Goal: Feedback & Contribution: Leave review/rating

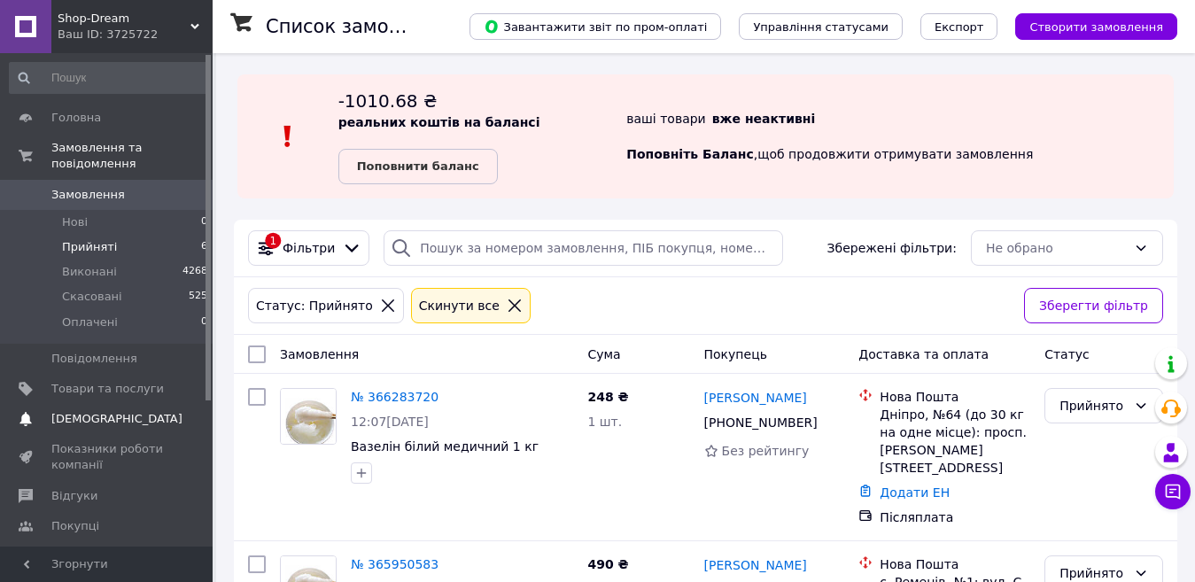
click at [103, 411] on span "[DEMOGRAPHIC_DATA]" at bounding box center [116, 419] width 131 height 16
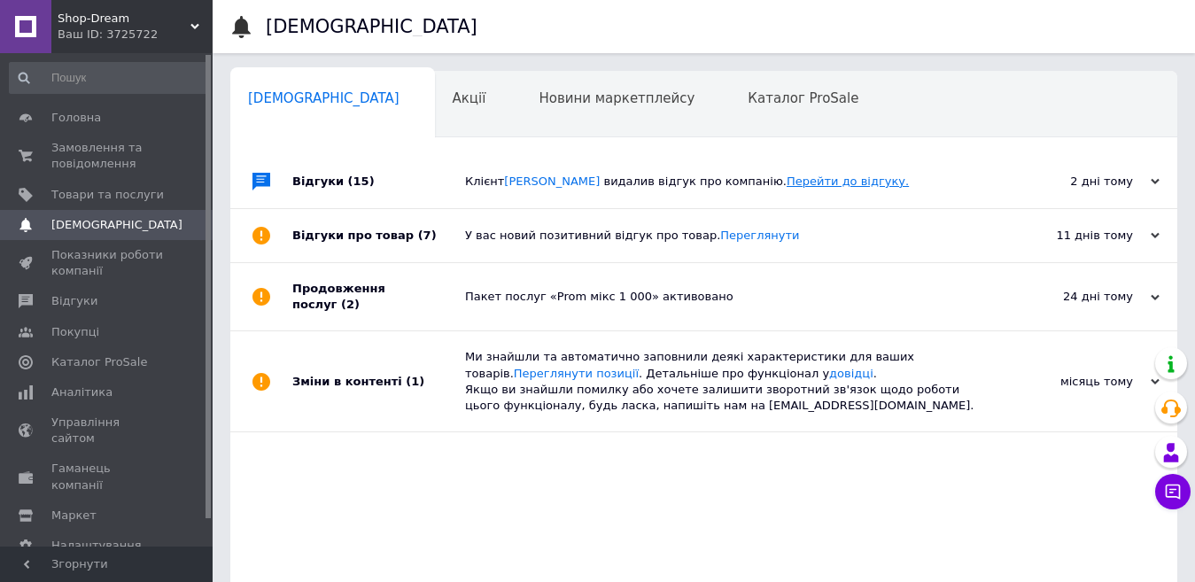
click at [817, 181] on link "Перейти до відгуку." at bounding box center [847, 180] width 122 height 13
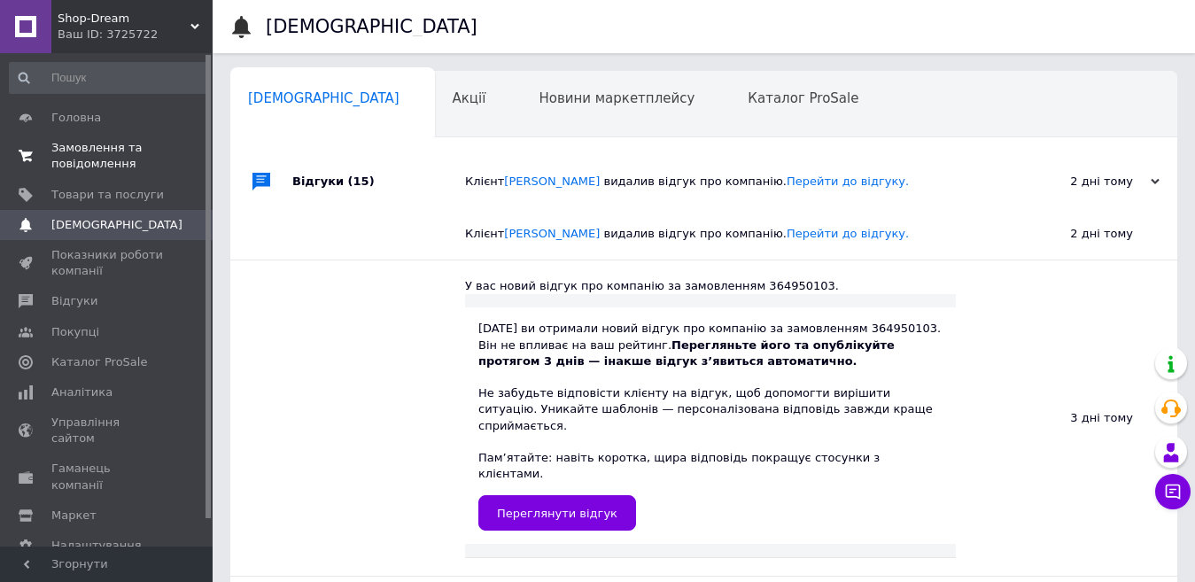
click at [74, 144] on span "Замовлення та повідомлення" at bounding box center [107, 156] width 112 height 32
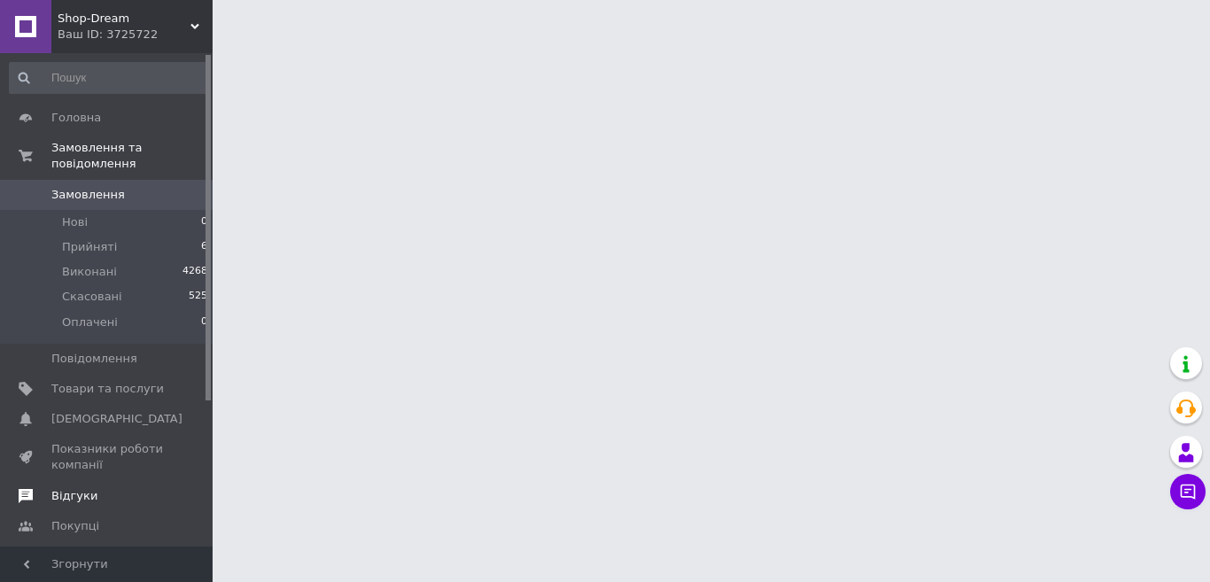
click at [86, 488] on span "Відгуки" at bounding box center [74, 496] width 46 height 16
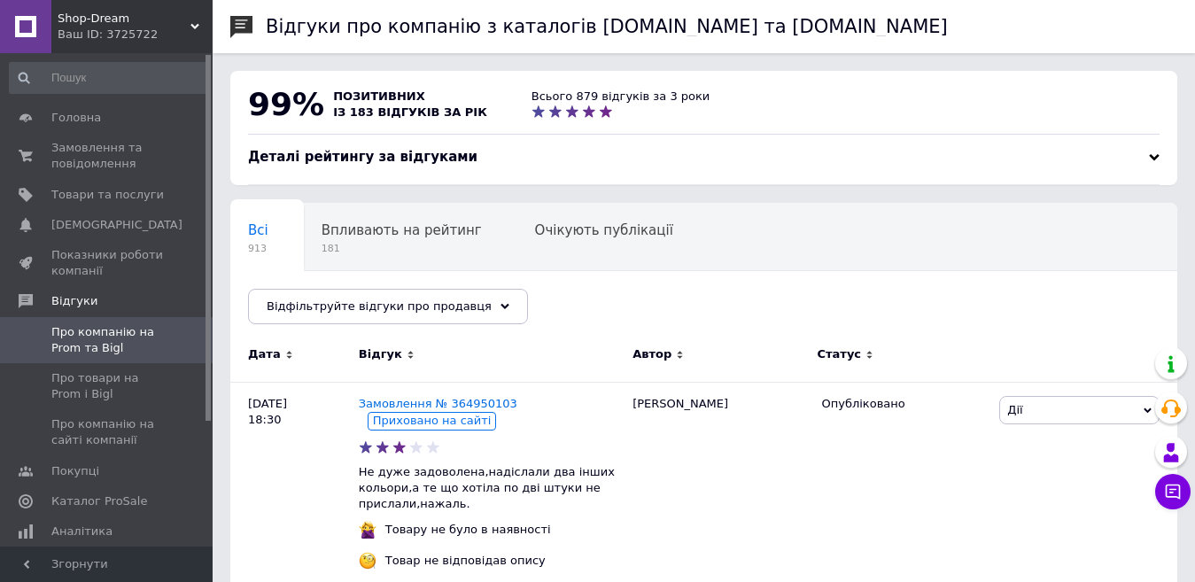
click at [1153, 159] on div at bounding box center [1154, 157] width 11 height 11
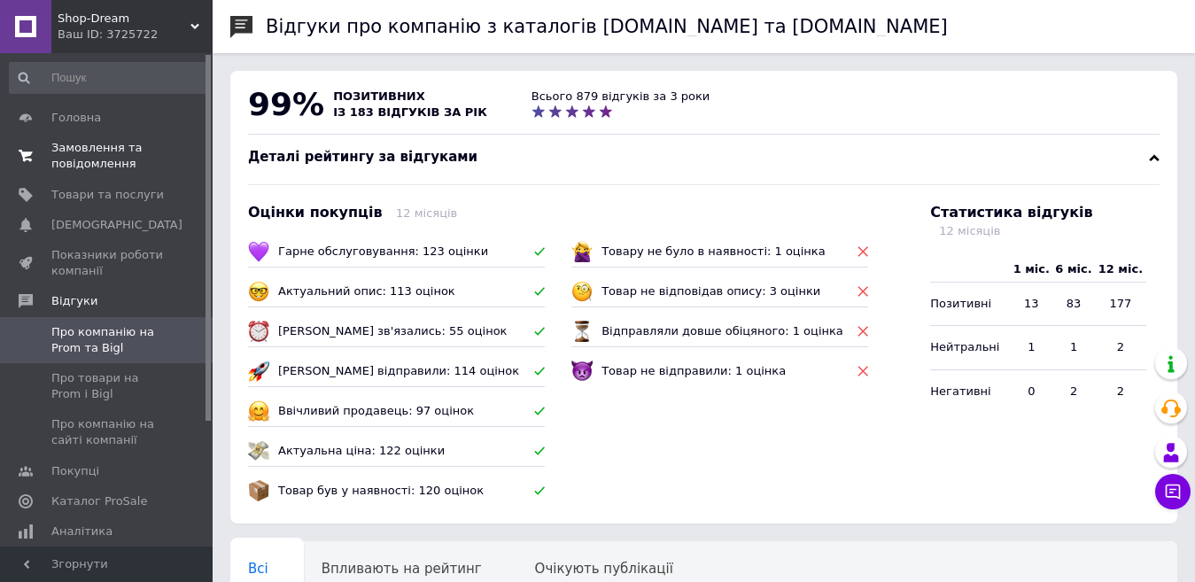
click at [82, 157] on span "Замовлення та повідомлення" at bounding box center [107, 156] width 112 height 32
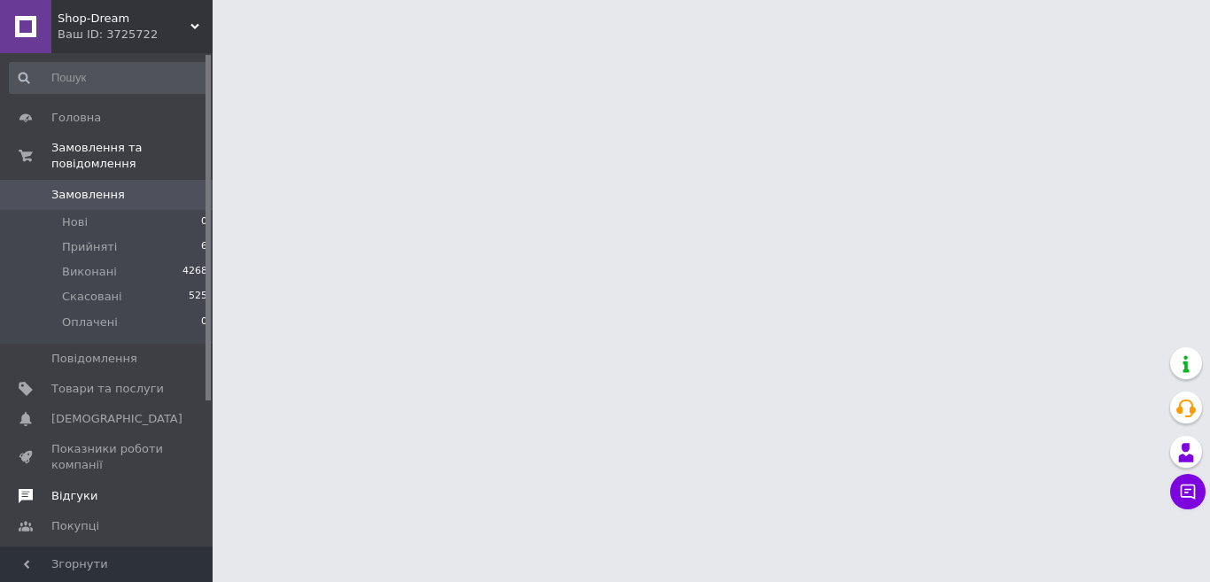
click at [81, 488] on span "Відгуки" at bounding box center [74, 496] width 46 height 16
